Goal: Task Accomplishment & Management: Complete application form

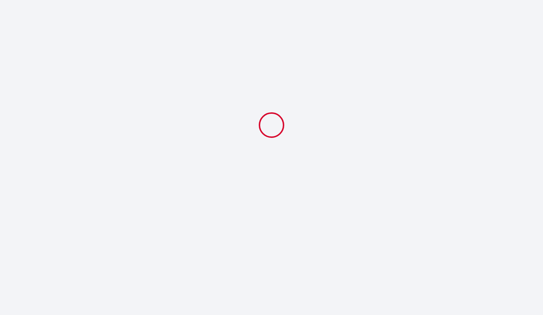
select select
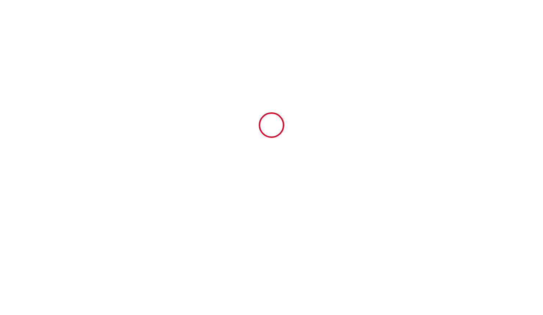
type input "6661779"
type input "[GEOGRAPHIC_DATA], tram, Stadium, [GEOGRAPHIC_DATA]"
type input "151 avenue de muret"
type input "31300"
type input "Toulouse"
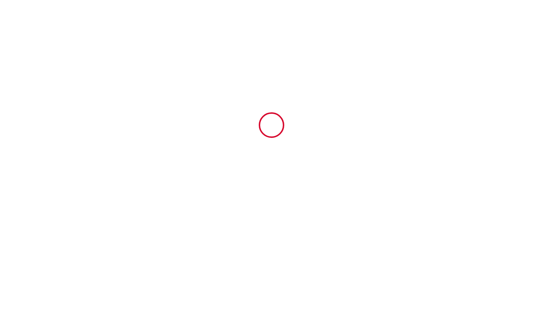
type input "France"
type input "07 Sun September 2025"
type input "11 Thu September 2025"
type input "1"
type input "0"
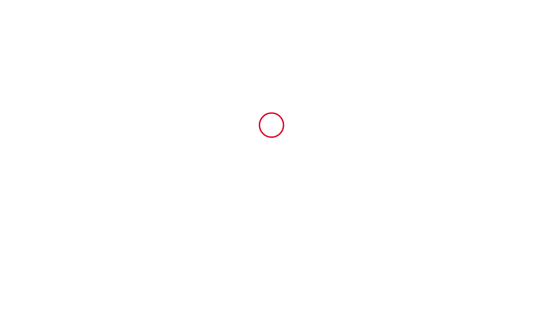
type input "250"
type input "249.22"
type input "Robin"
type input "Laffargue"
type input "151 avenue de muret"
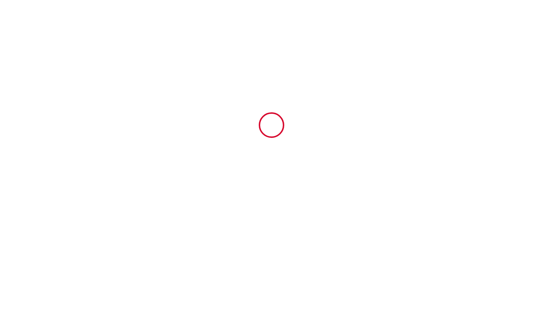
type input "31400"
type input "Toulouse"
type input "France"
type input "raynal.guillaume.1@gmail.com"
type input "Spyridon"
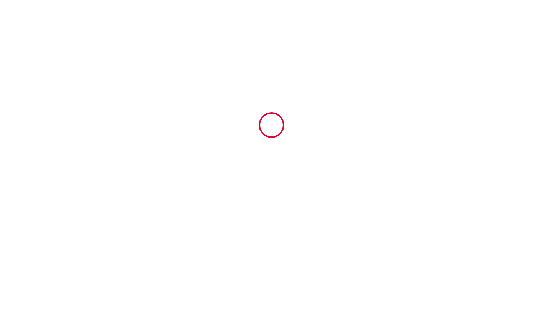
type input "Georgopoulos"
type input "Rue Aristotelous 40"
type input "10433"
type input "Athènes"
type input "s.pistols88@gmail.com"
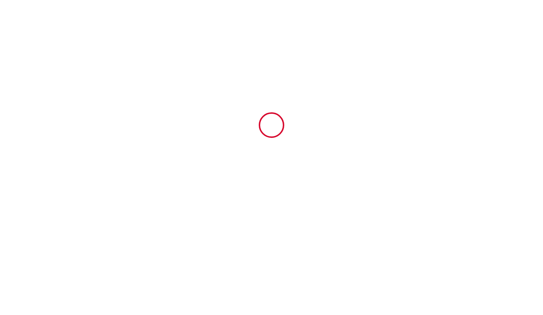
type input "+30 697 914 9407"
select select "GR"
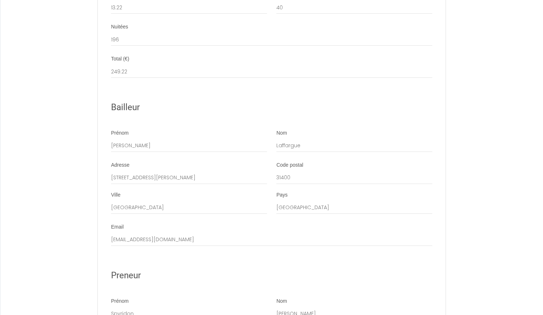
scroll to position [1217, 0]
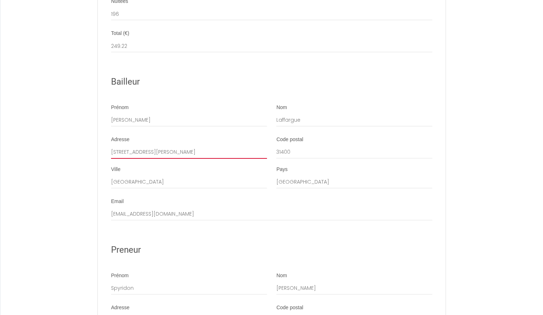
click at [165, 156] on input "151 avenue de muret" at bounding box center [189, 152] width 156 height 13
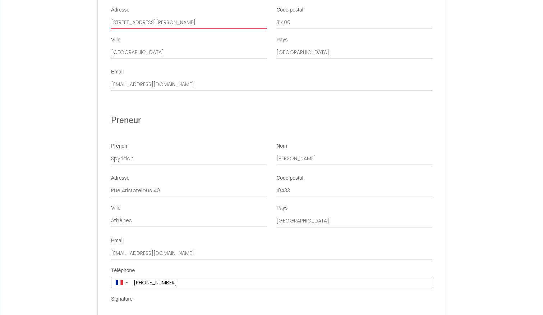
scroll to position [1349, 0]
